Goal: Use online tool/utility: Use online tool/utility

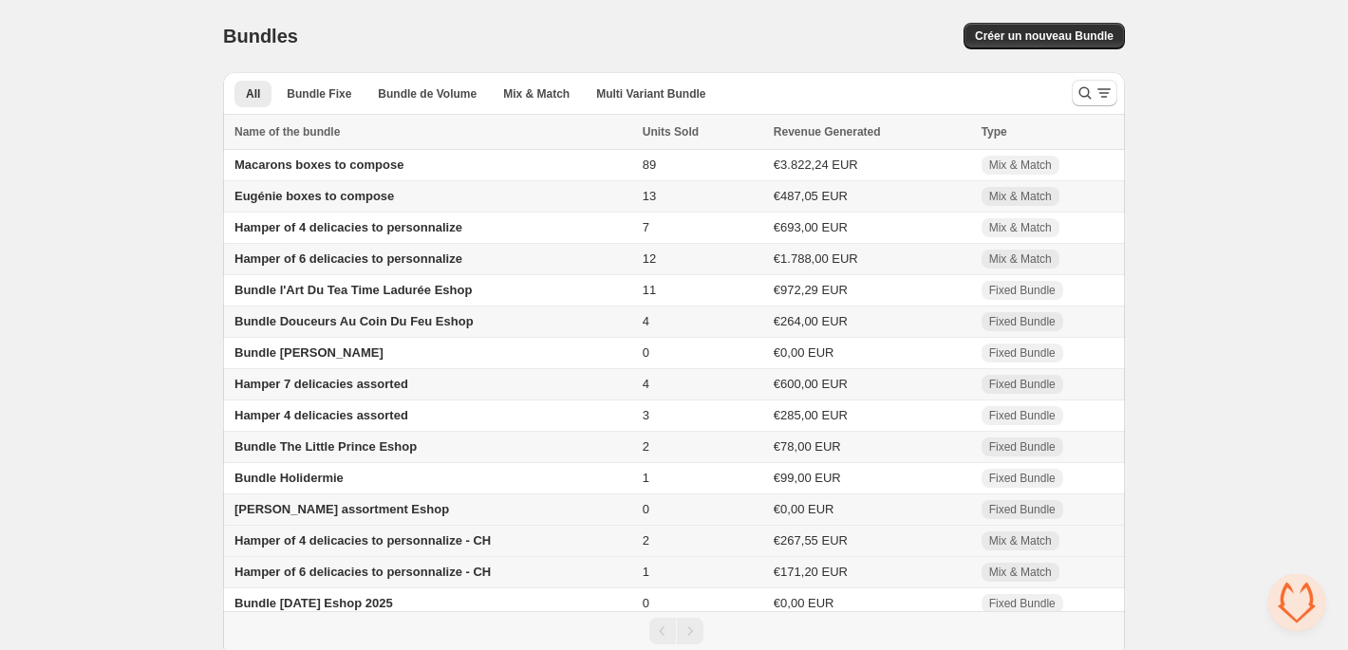
click at [279, 548] on span "Hamper of 4 delicacies to personnalize - CH" at bounding box center [362, 541] width 256 height 14
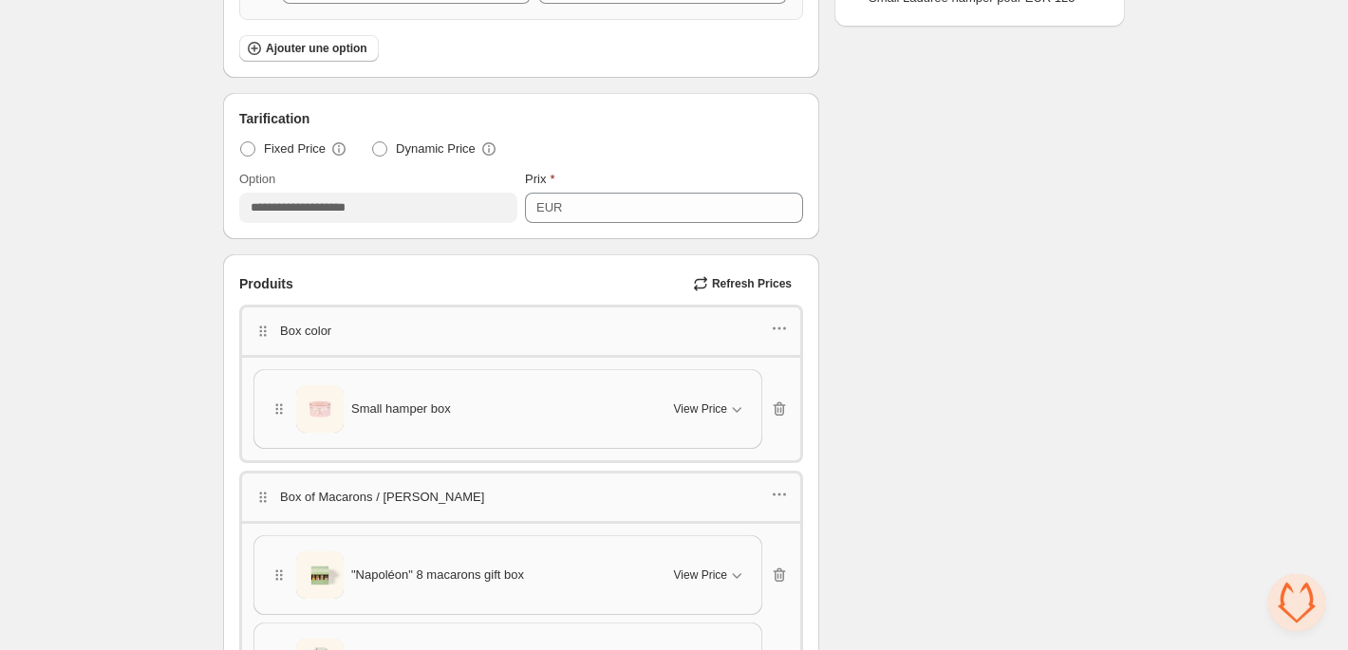
scroll to position [981, 0]
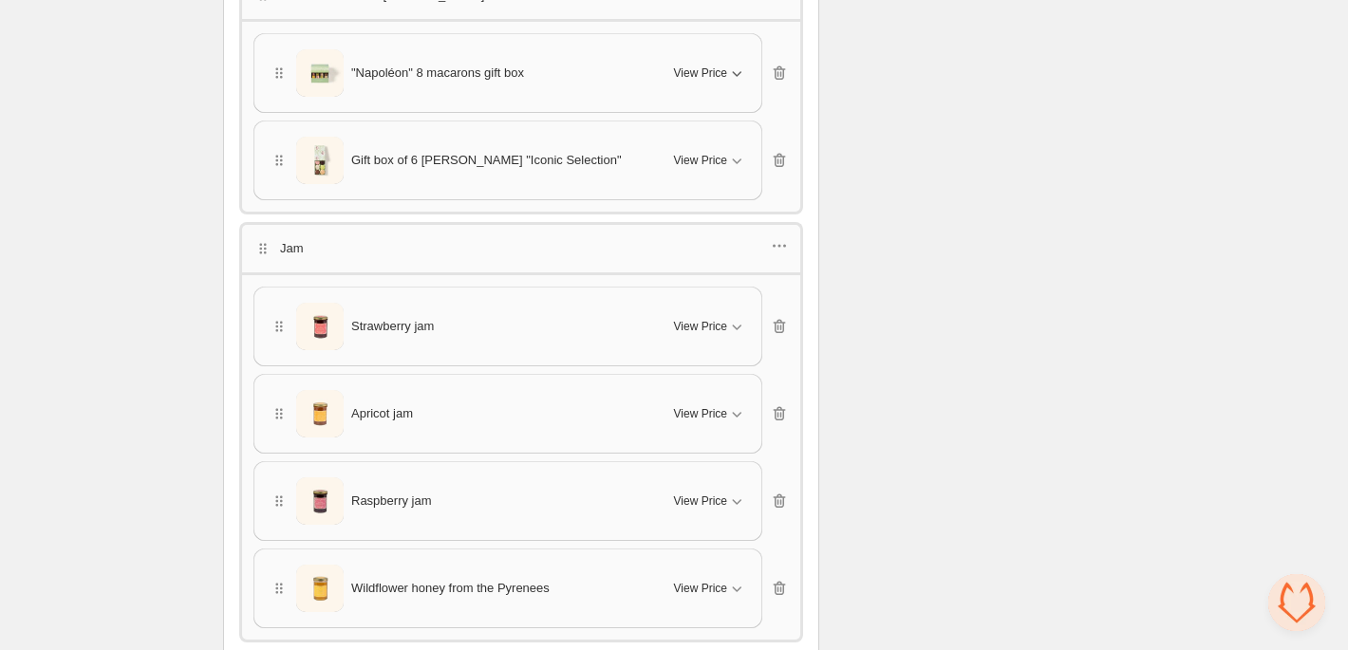
click at [716, 83] on button "View Price" at bounding box center [710, 73] width 95 height 30
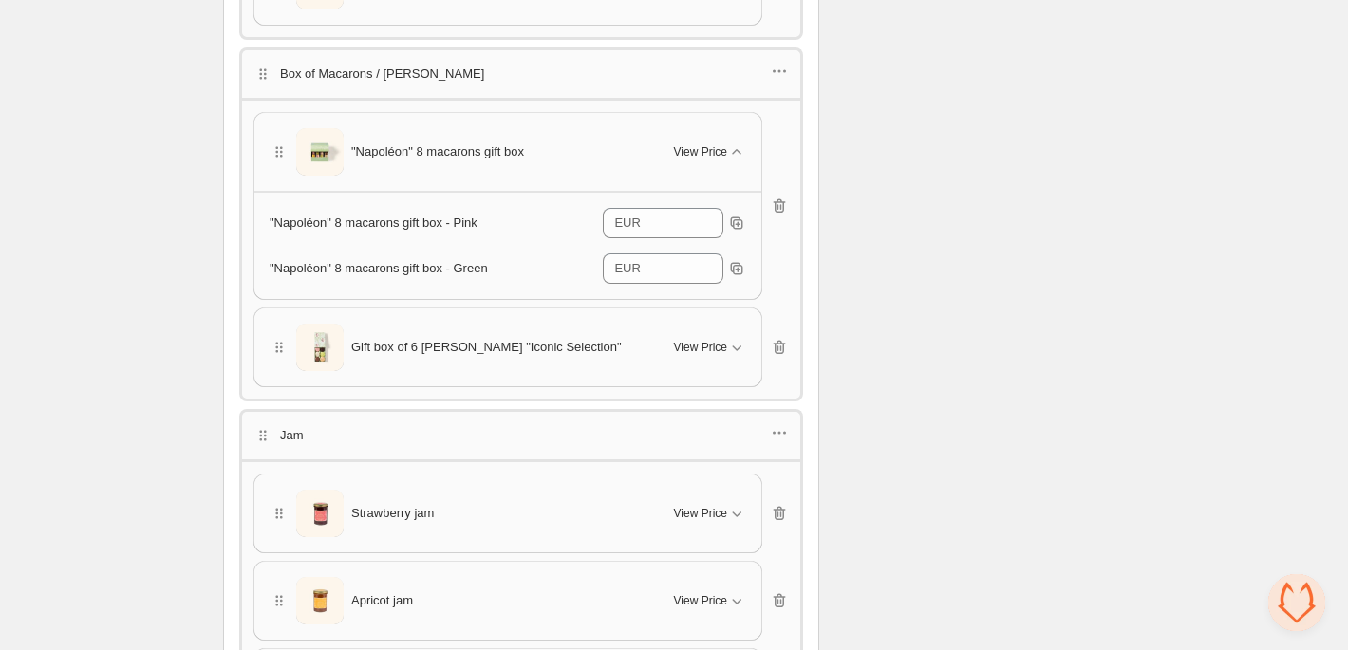
scroll to position [720, 0]
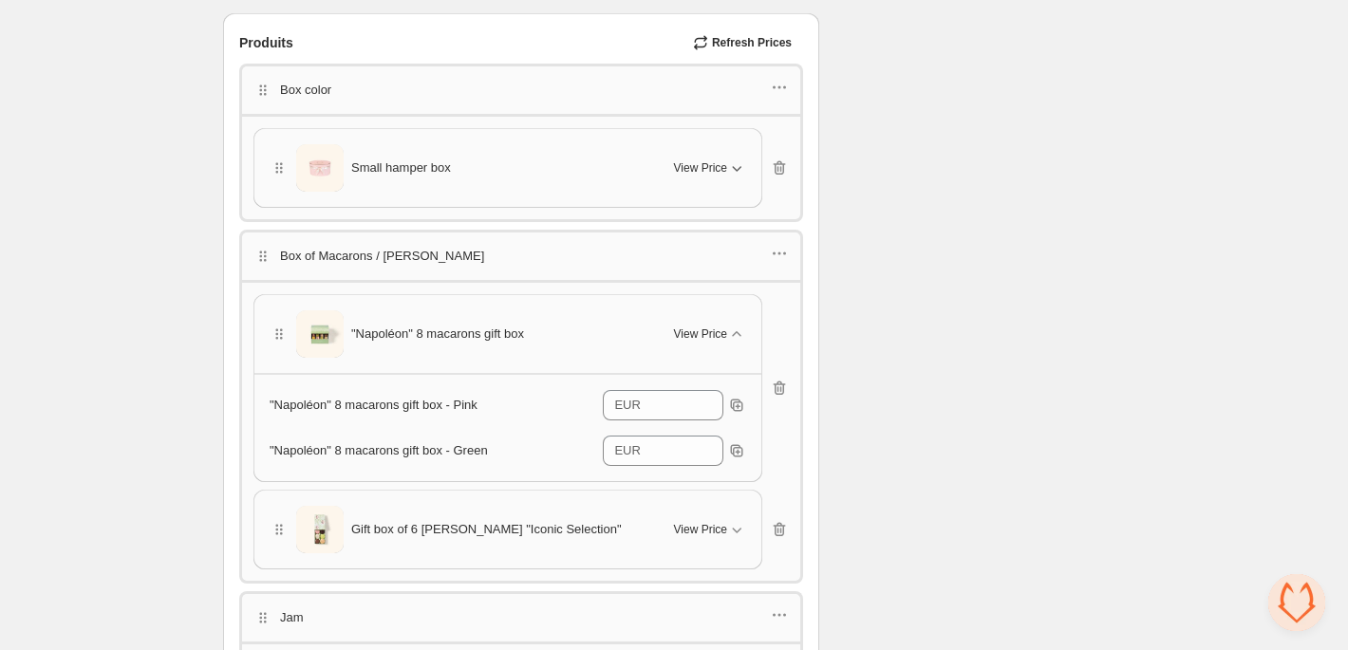
click at [696, 155] on button "View Price" at bounding box center [710, 168] width 95 height 30
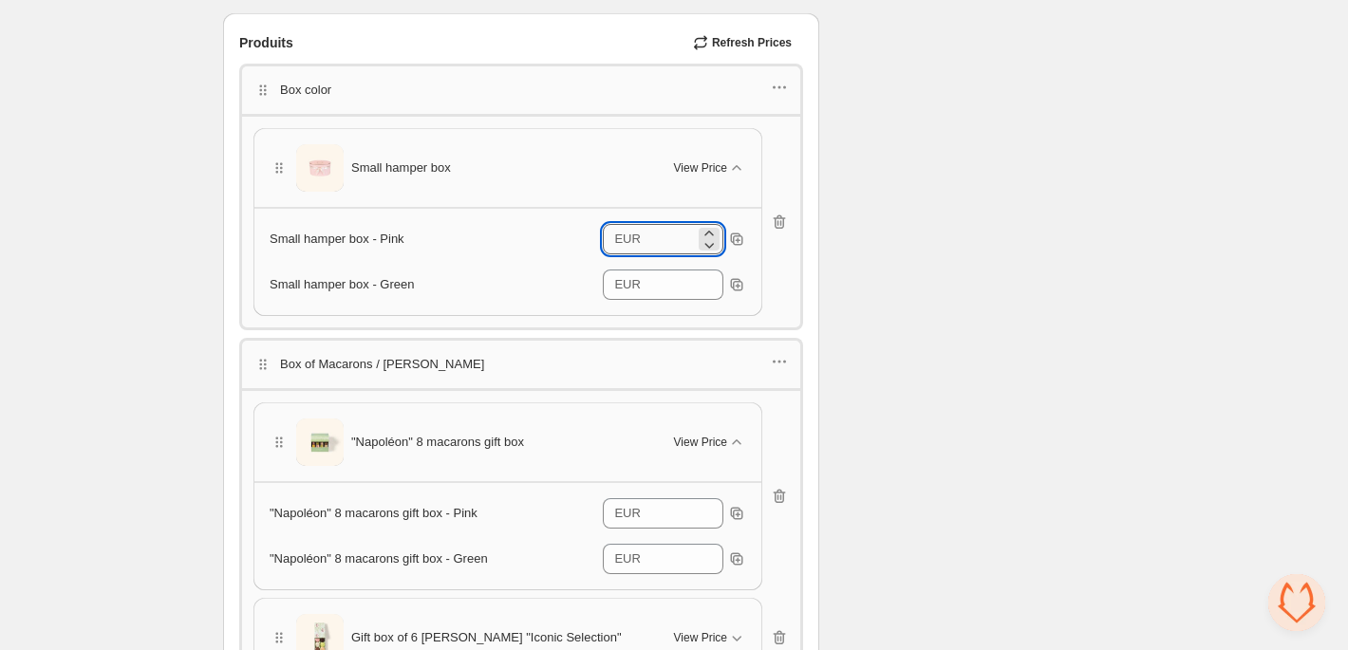
click at [664, 239] on input "*" at bounding box center [670, 239] width 48 height 30
type input "*"
click at [685, 281] on input "*" at bounding box center [670, 285] width 48 height 30
type input "*"
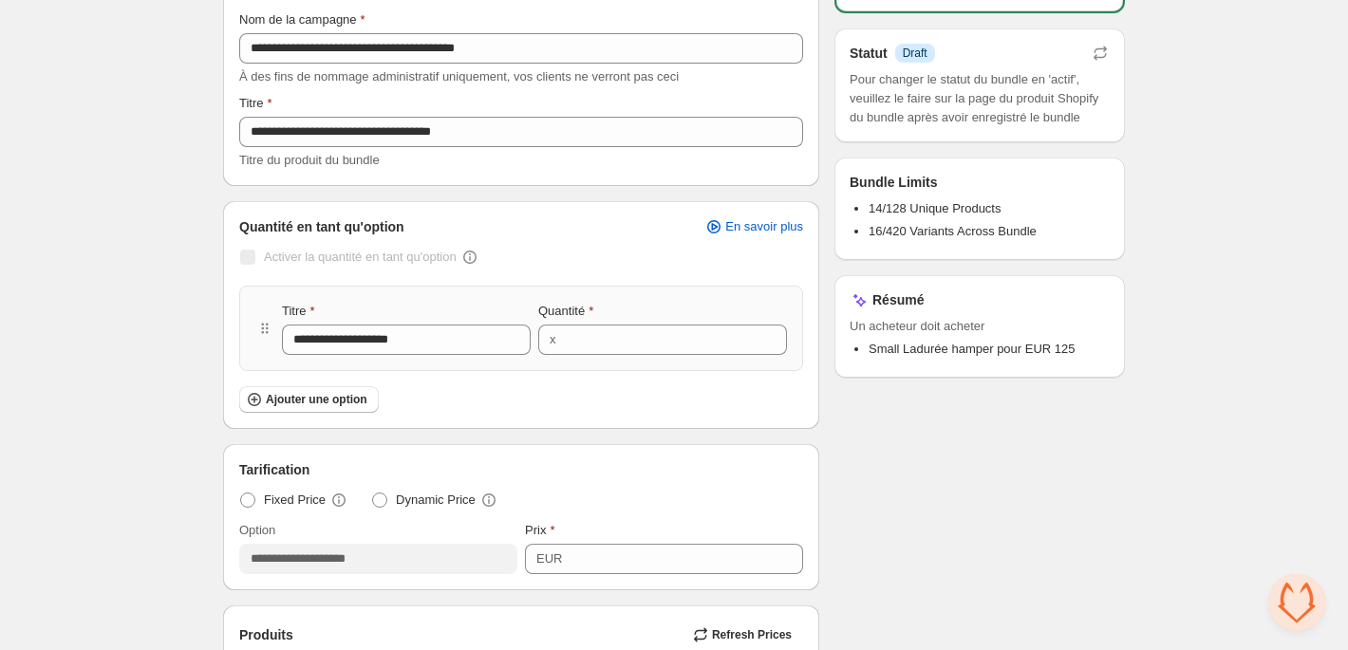
scroll to position [0, 0]
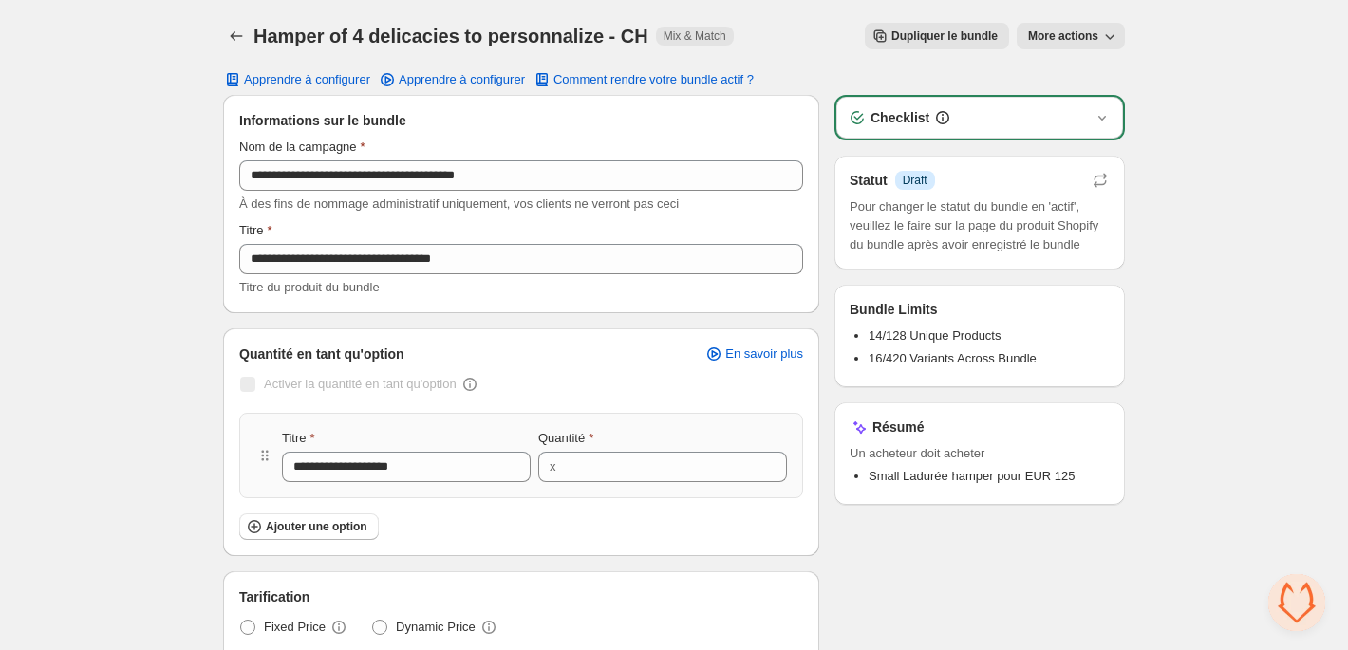
click at [1066, 43] on span "More actions" at bounding box center [1063, 35] width 70 height 15
click at [1067, 67] on span "Voir le bundle dans l'admin Shopify" at bounding box center [1148, 75] width 192 height 19
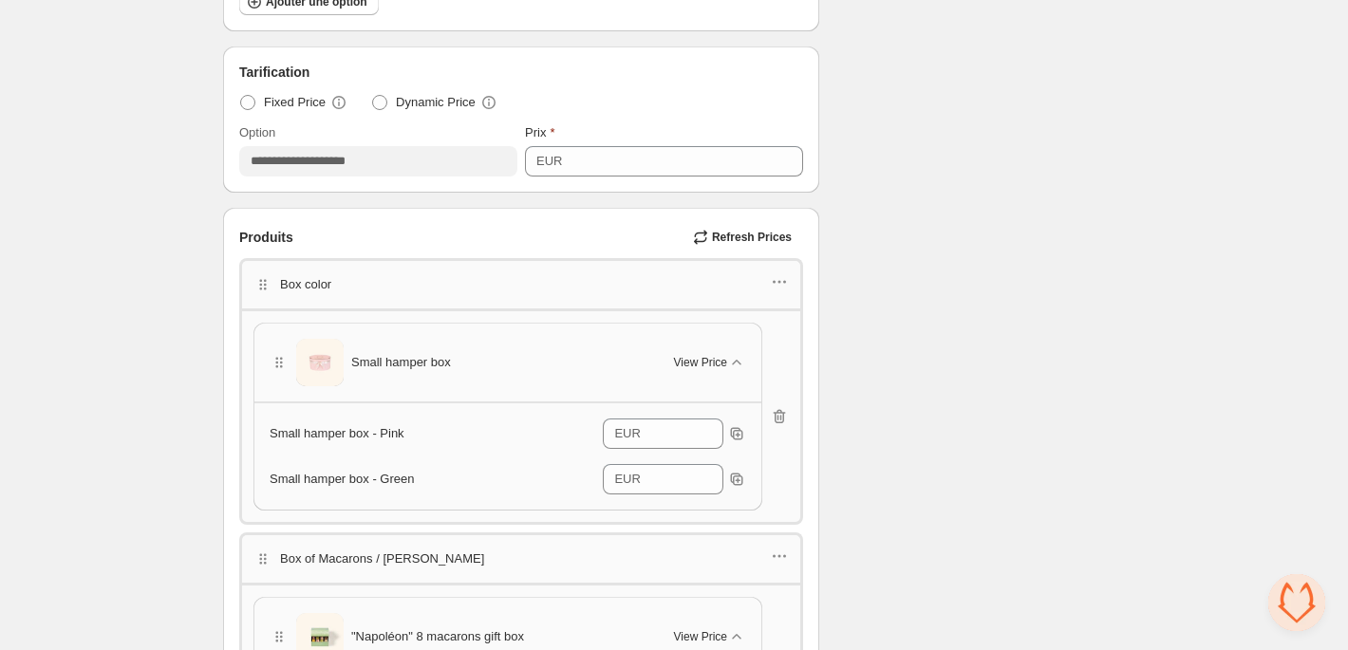
scroll to position [527, 0]
click at [659, 431] on input "*" at bounding box center [670, 432] width 48 height 30
type input "**"
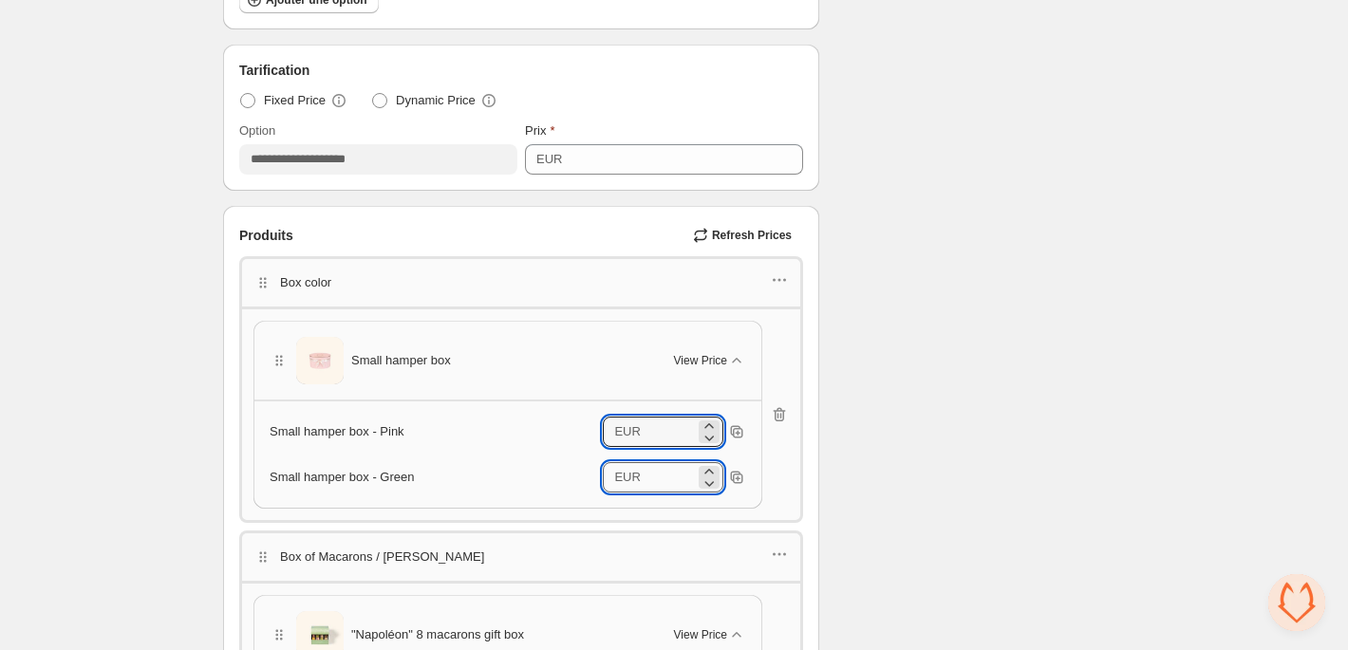
click at [649, 471] on input "*" at bounding box center [670, 477] width 48 height 30
type input "*"
type input "**"
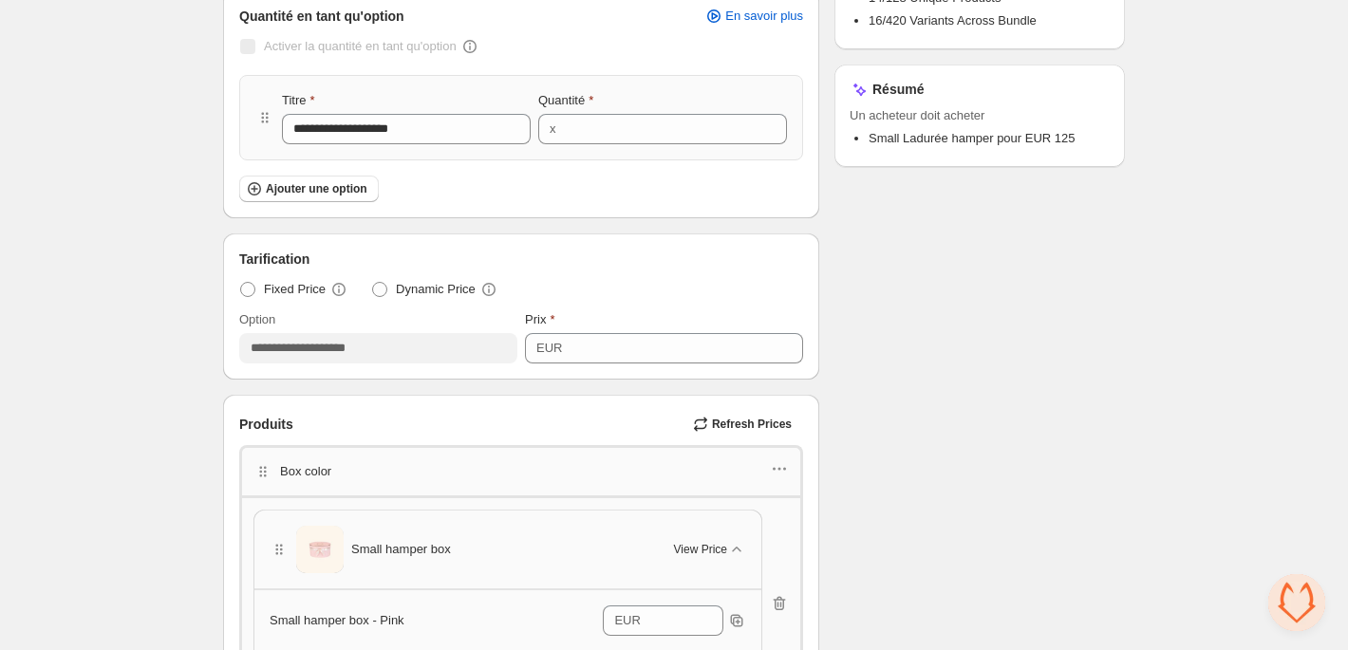
scroll to position [0, 0]
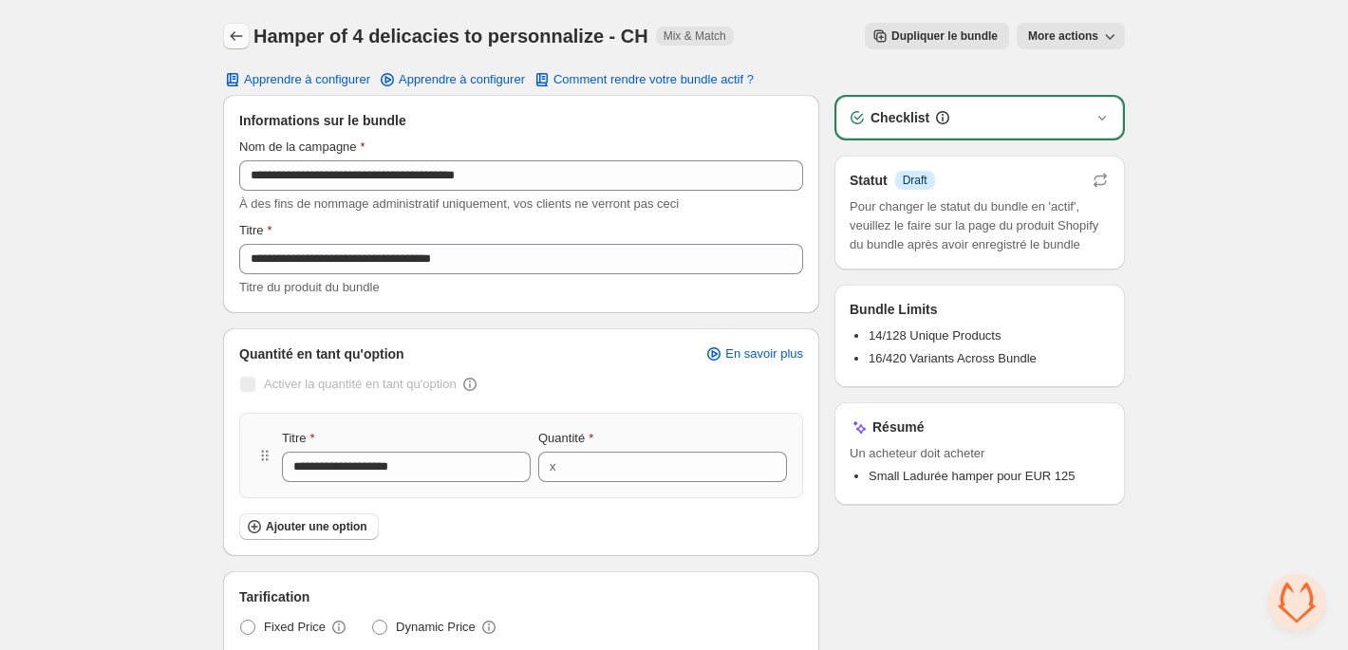
click at [227, 34] on icon "Back" at bounding box center [236, 36] width 19 height 19
click at [239, 41] on icon "Back" at bounding box center [236, 36] width 19 height 19
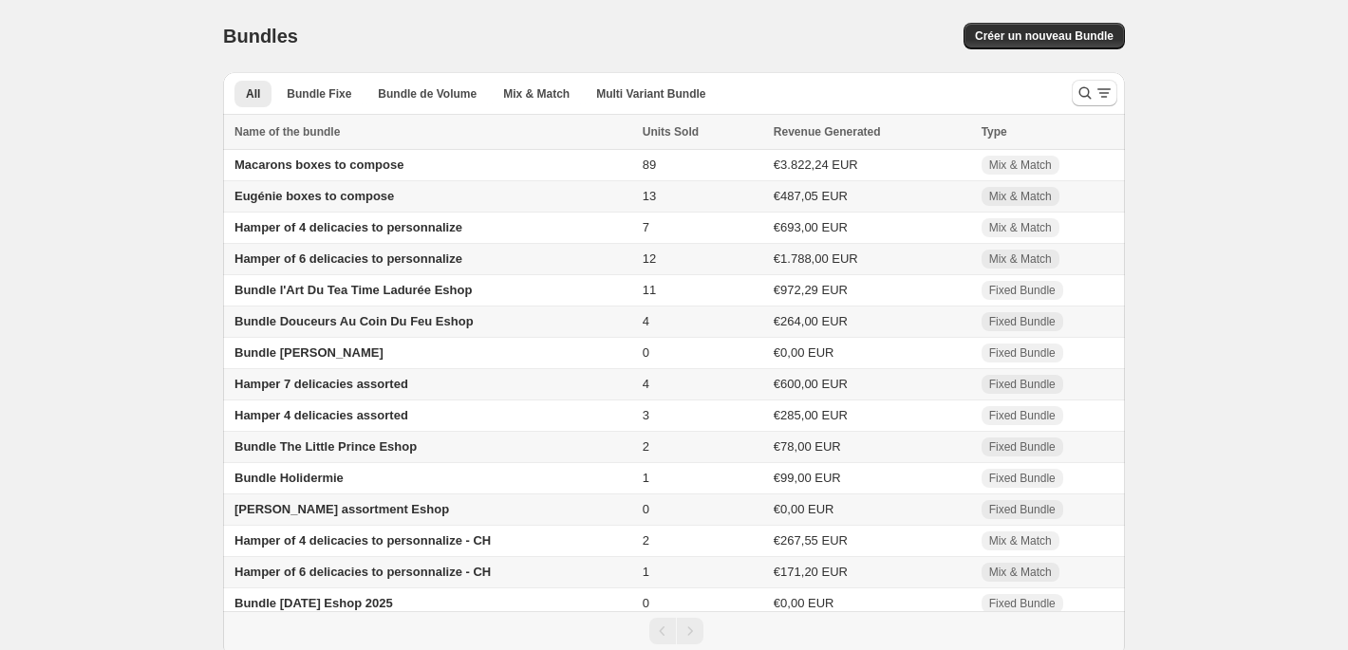
scroll to position [22, 0]
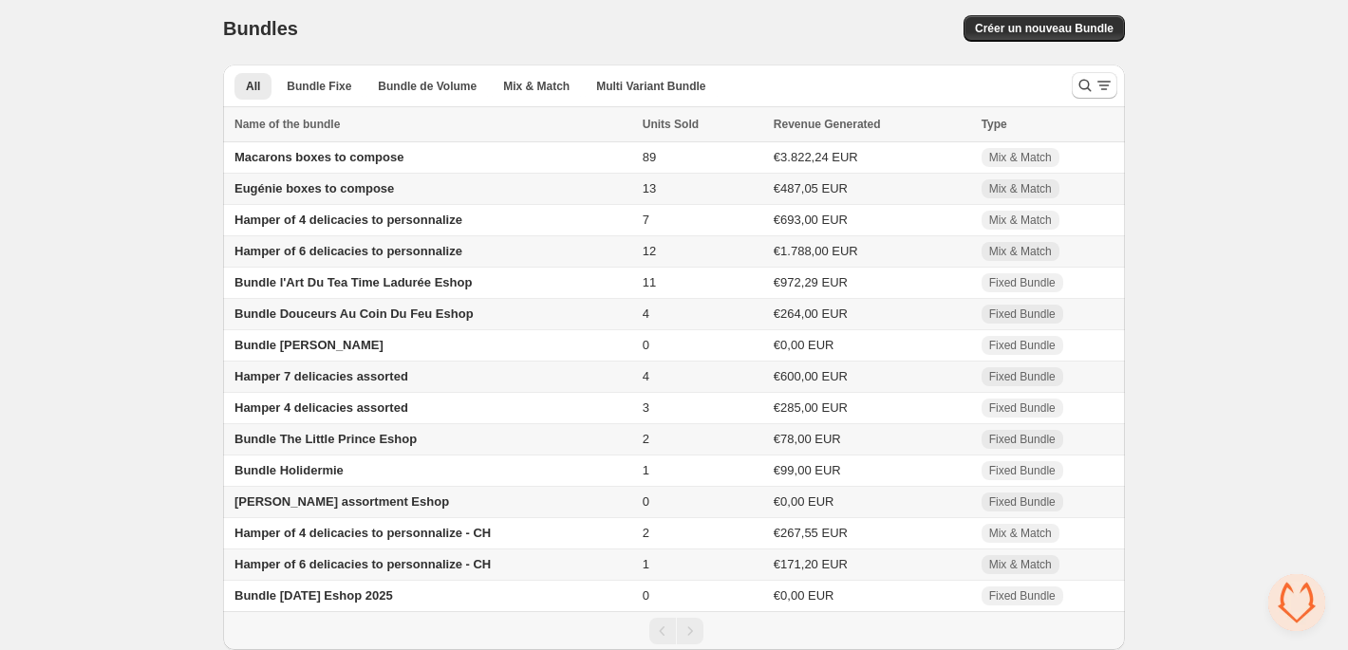
click at [354, 563] on span "Hamper of 6 delicacies to personnalize - CH" at bounding box center [362, 564] width 256 height 14
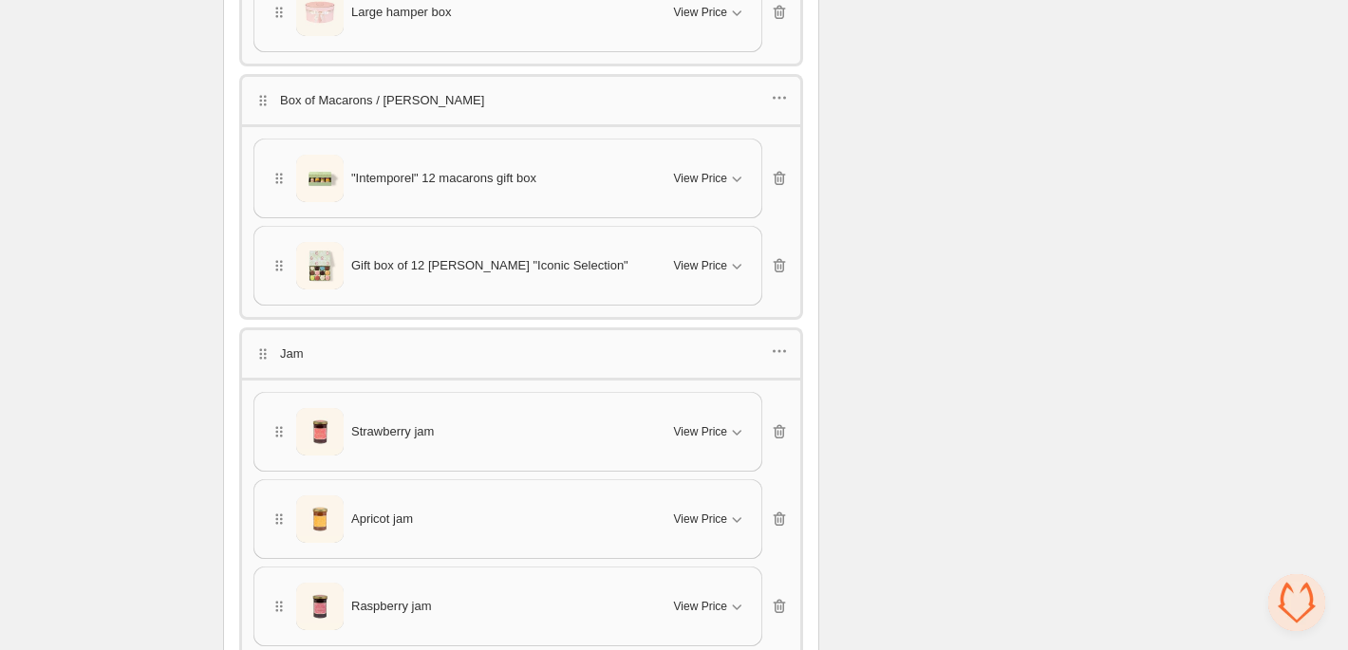
scroll to position [708, 0]
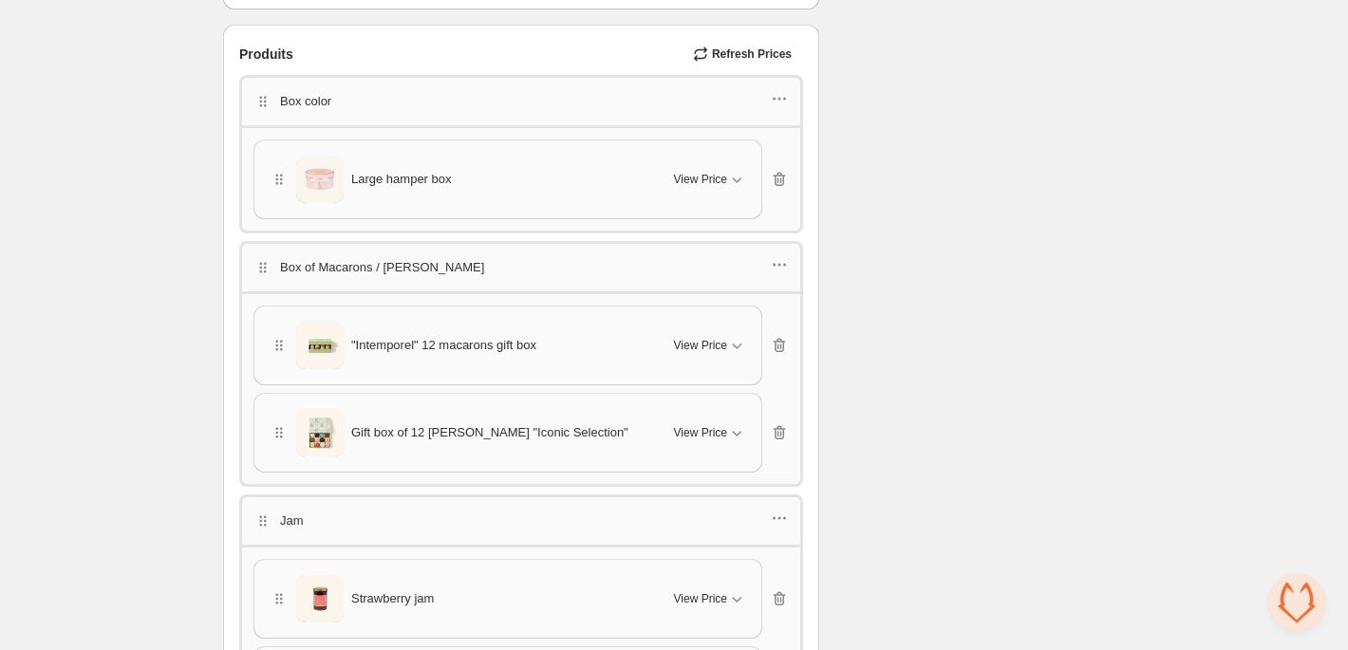
click at [421, 188] on div "Large hamper box" at bounding box center [461, 179] width 382 height 47
click at [720, 178] on span "View Price" at bounding box center [700, 179] width 53 height 15
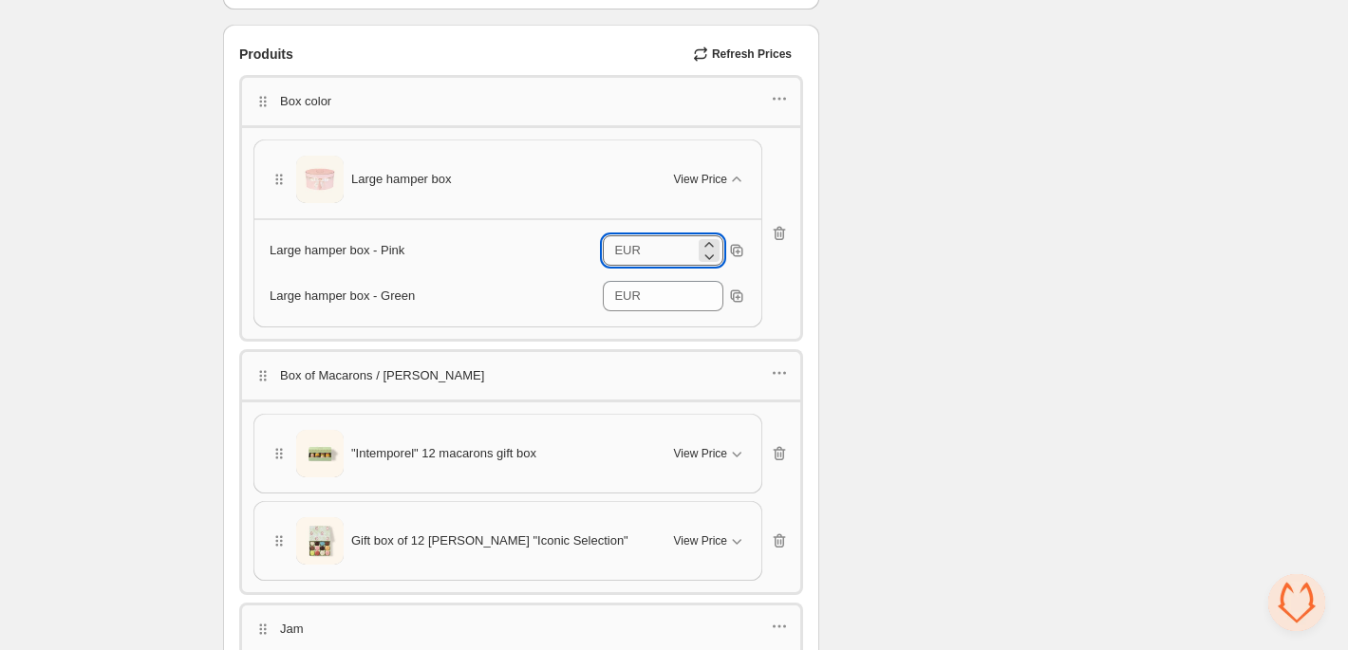
click at [678, 253] on input "*" at bounding box center [670, 250] width 48 height 30
type input "**"
click at [655, 287] on input "*" at bounding box center [670, 296] width 48 height 30
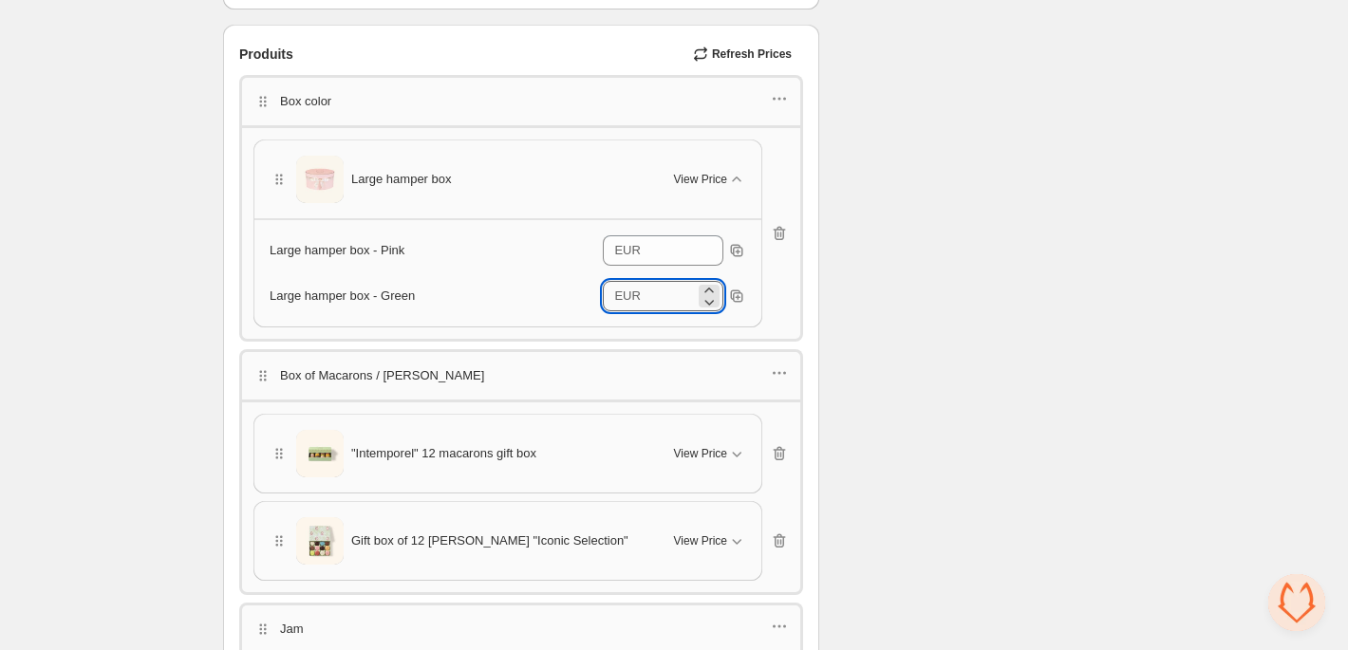
click at [655, 287] on input "*" at bounding box center [670, 296] width 48 height 30
type input "**"
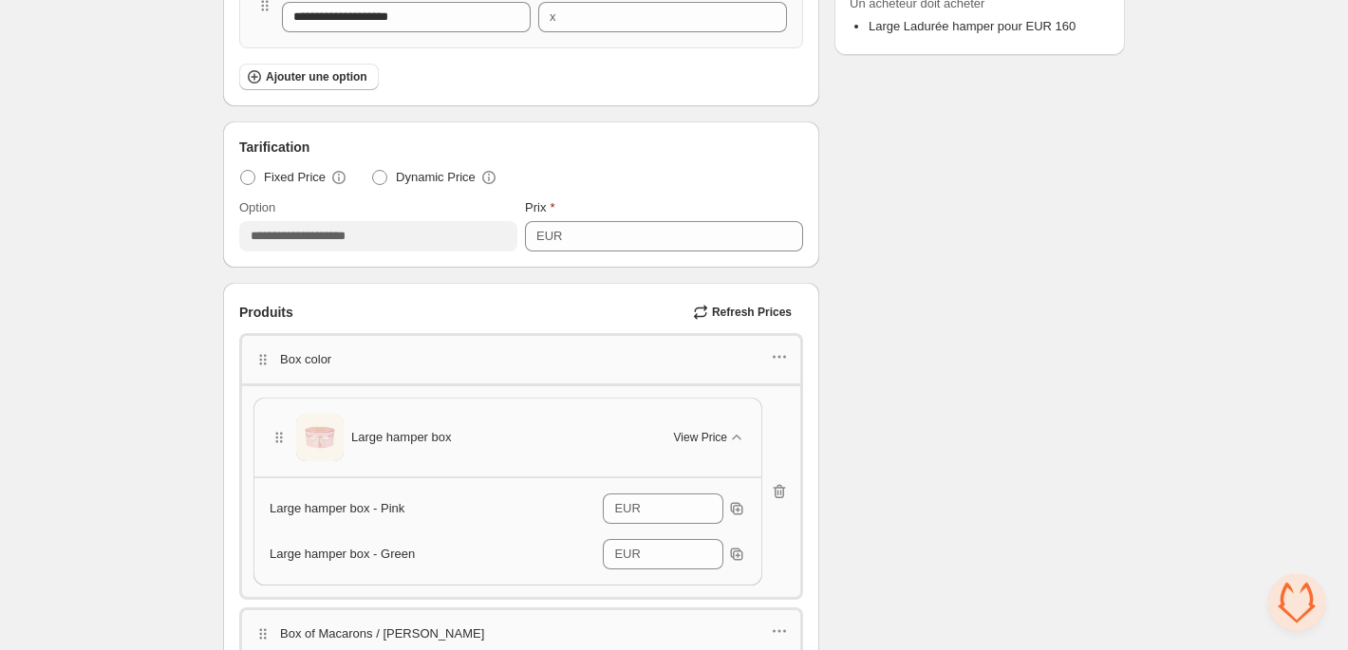
scroll to position [0, 0]
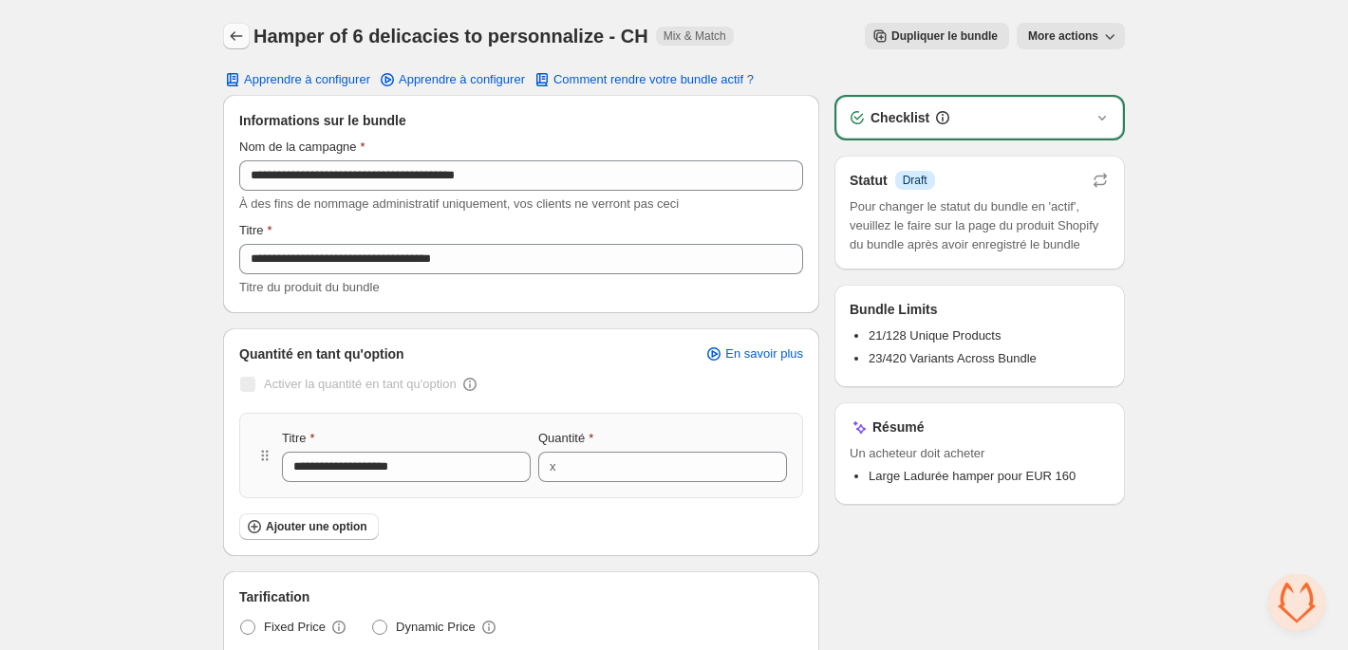
click at [245, 30] on icon "Back" at bounding box center [236, 36] width 19 height 19
